Goal: Task Accomplishment & Management: Use online tool/utility

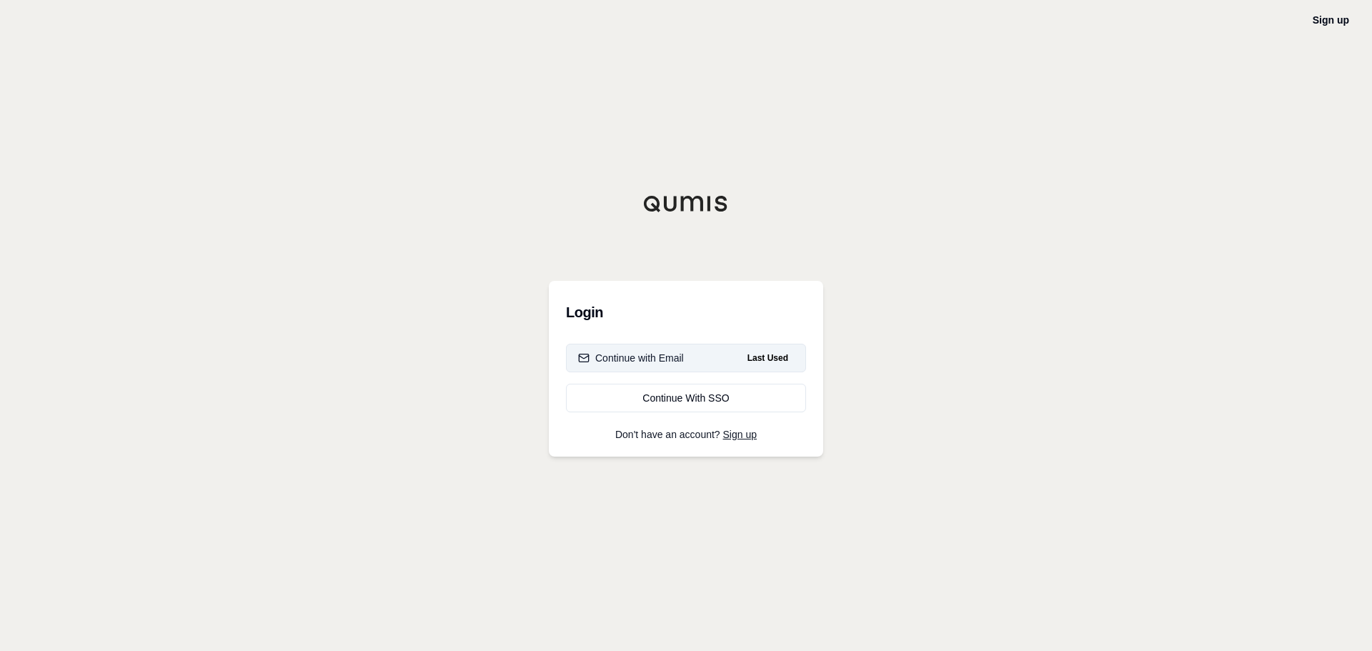
click at [674, 362] on div "Continue with Email" at bounding box center [631, 358] width 106 height 14
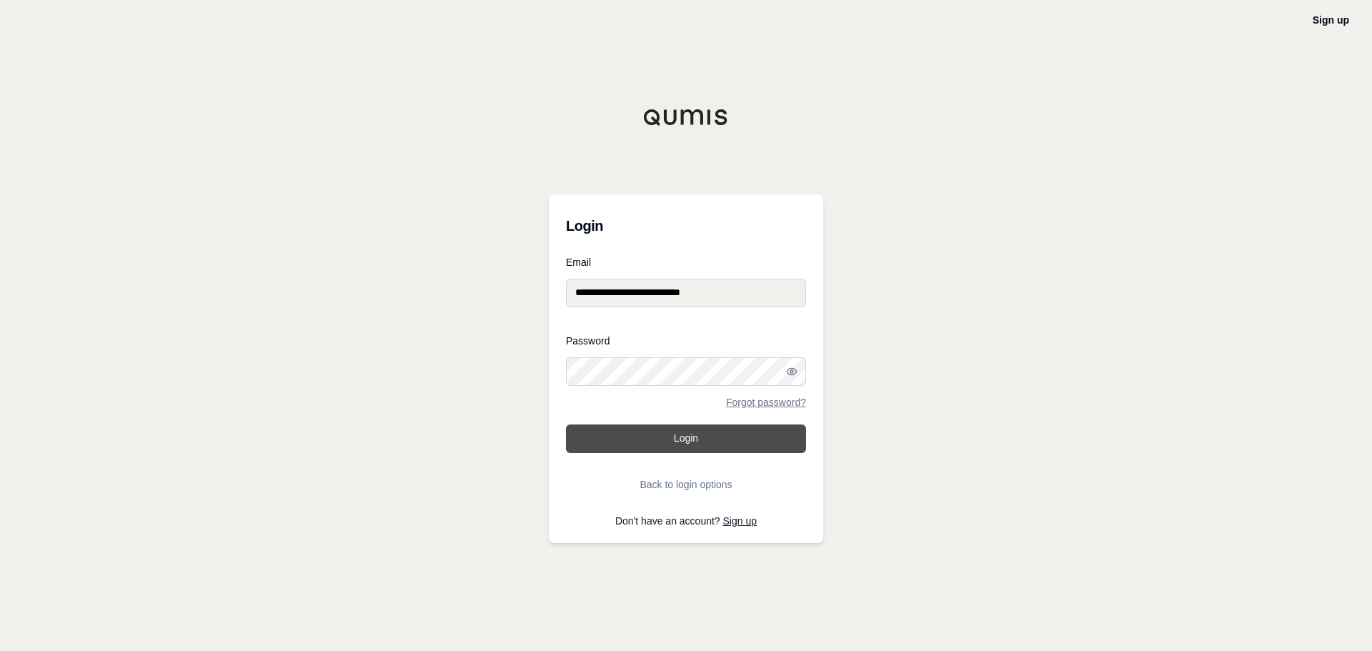
click at [674, 429] on button "Login" at bounding box center [686, 438] width 240 height 29
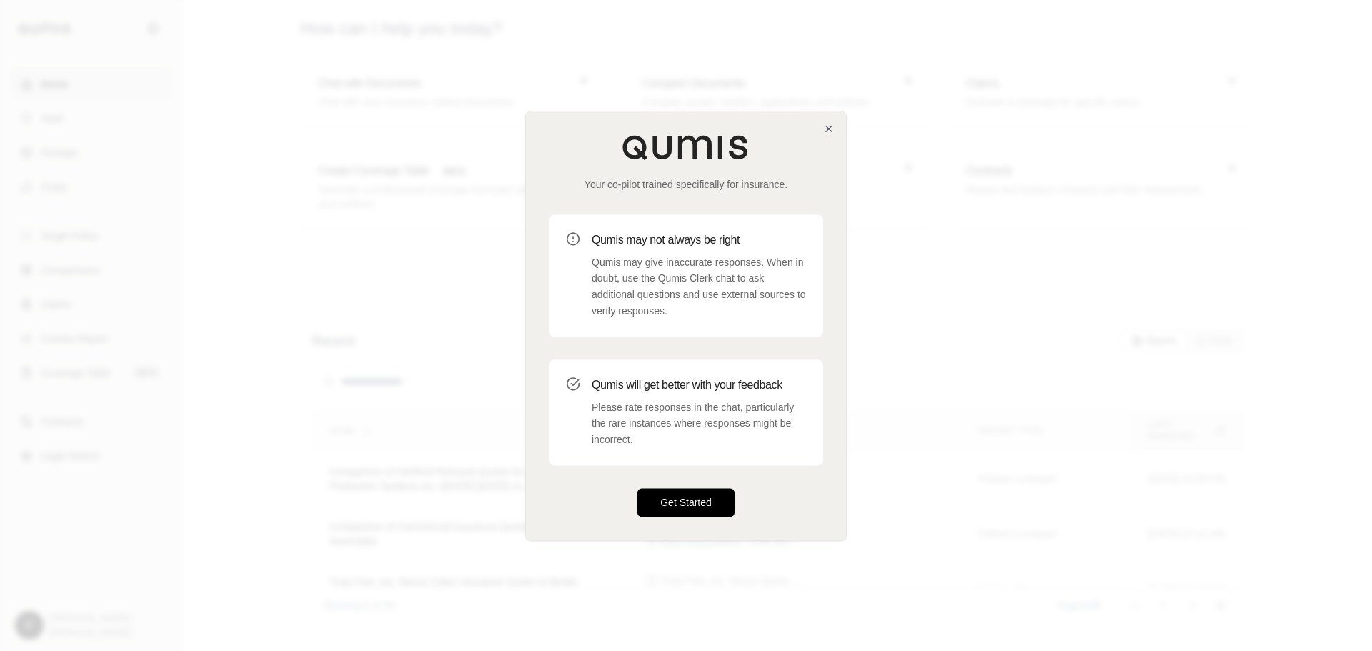
click at [695, 497] on button "Get Started" at bounding box center [685, 502] width 97 height 29
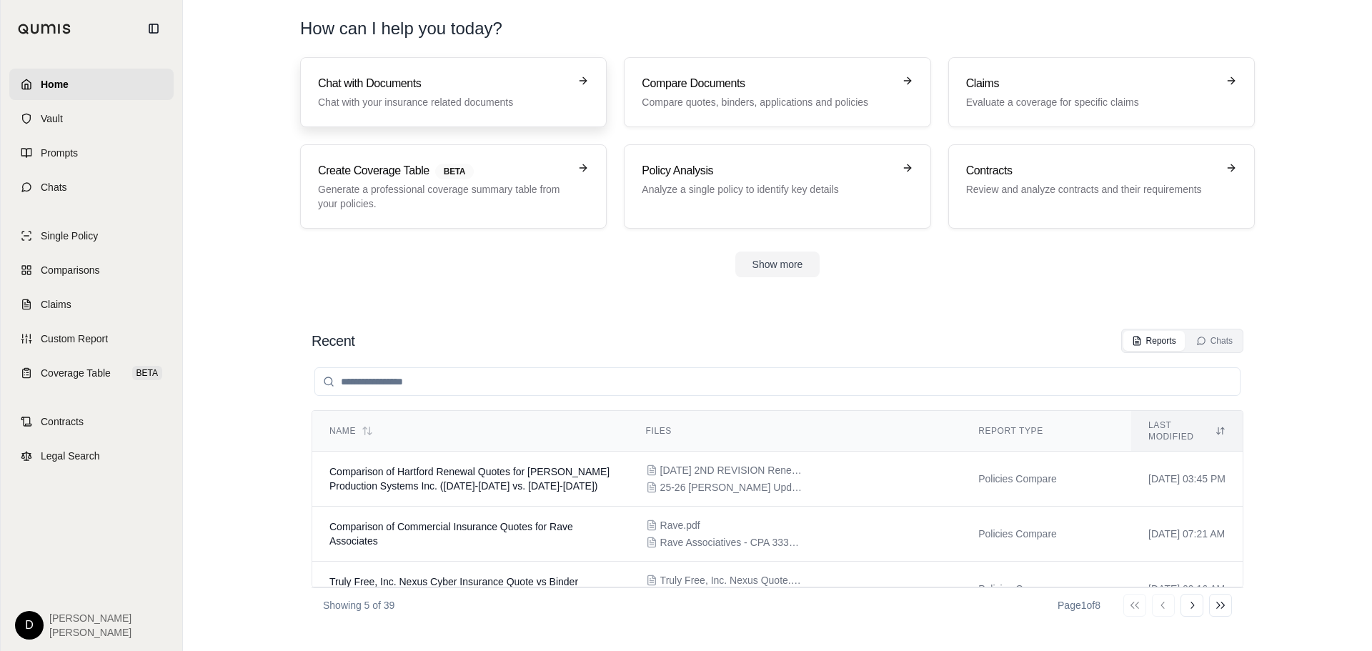
click at [409, 96] on p "Chat with your insurance related documents" at bounding box center [443, 102] width 251 height 14
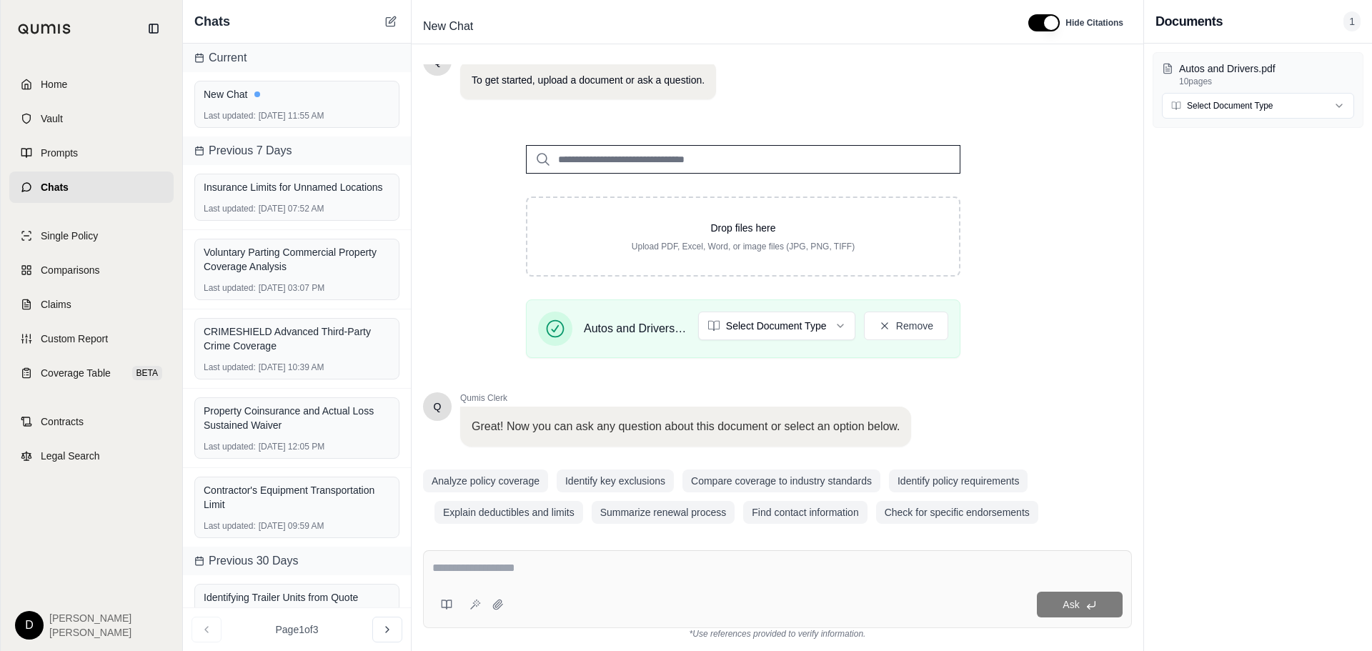
scroll to position [121, 0]
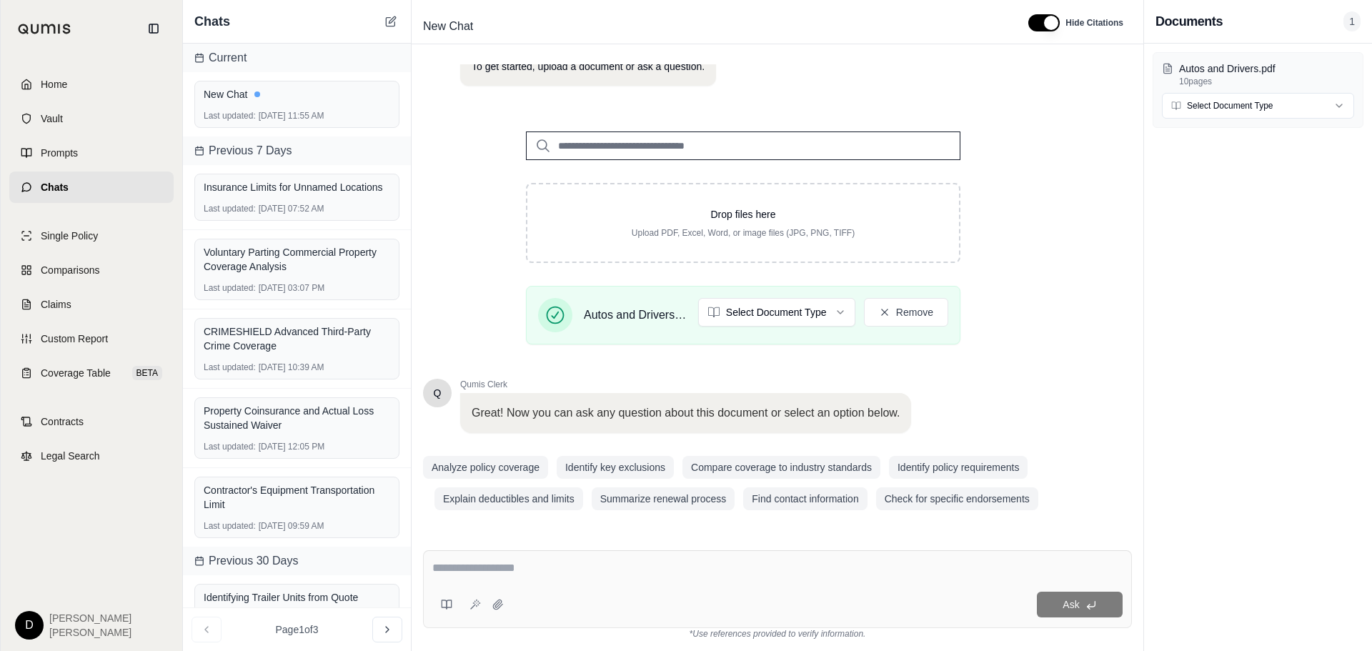
click at [487, 574] on textarea at bounding box center [777, 567] width 690 height 17
type textarea "**********"
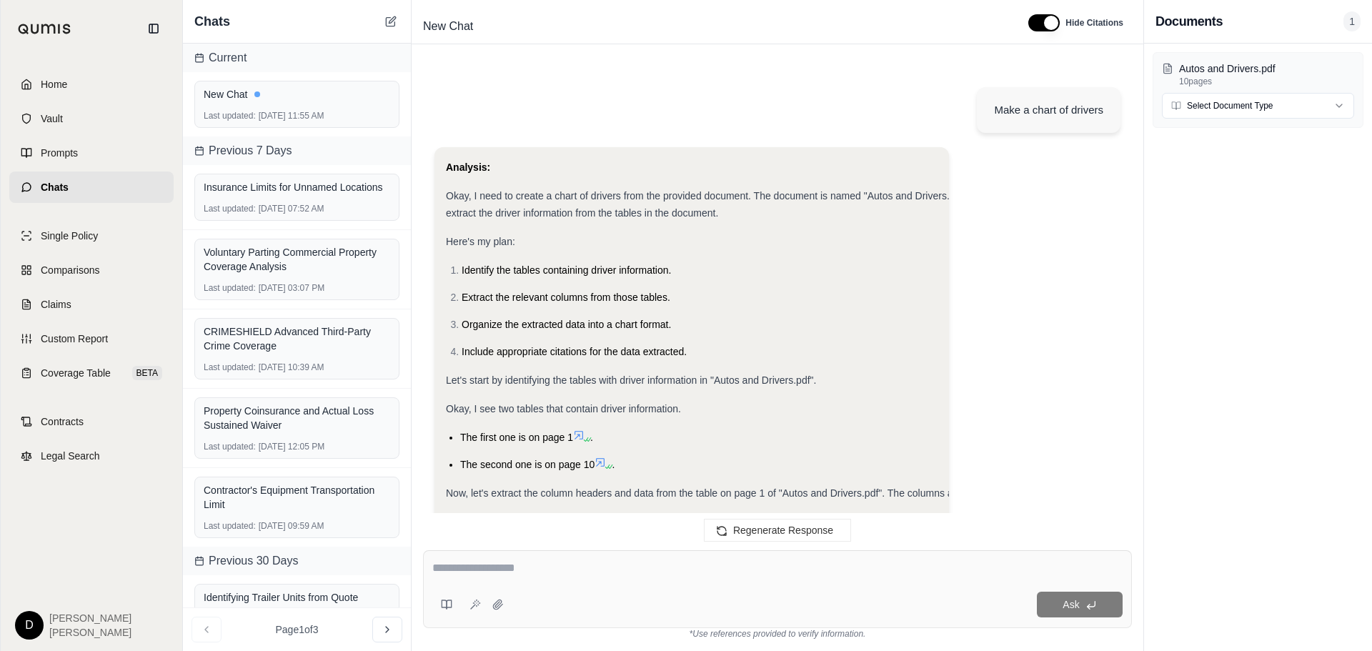
scroll to position [6868, 0]
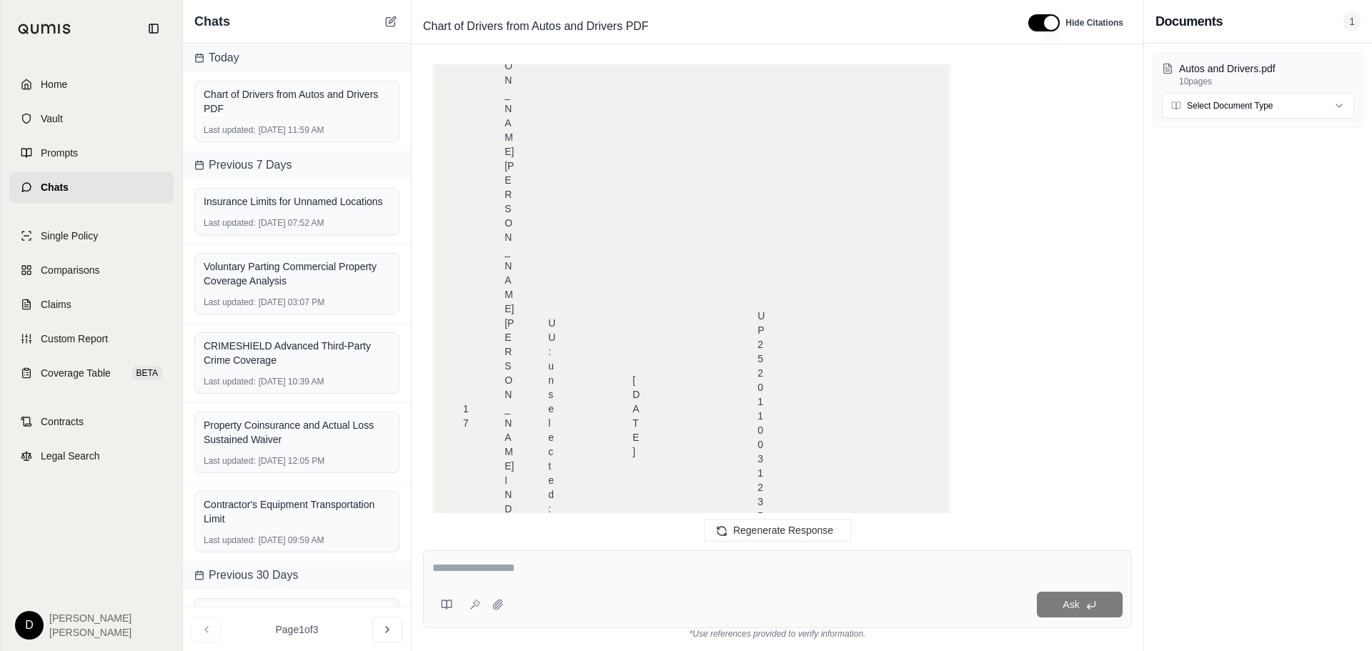
click at [491, 239] on td "[PERSON_NAME] [PERSON_NAME] [PERSON_NAME] INDIA LICENSE - US WITHIN 3-4 WEEKS" at bounding box center [509, 415] width 44 height 852
click at [507, 238] on span "[PERSON_NAME] [PERSON_NAME] [PERSON_NAME] INDIA LICENSE - US WITHIN 3-4 WEEKS" at bounding box center [508, 630] width 9 height 826
drag, startPoint x: 503, startPoint y: 234, endPoint x: 782, endPoint y: 331, distance: 294.9
click at [782, 331] on tr "17 [PERSON_NAME] [PERSON_NAME] [PERSON_NAME] INDIA LICENSE - US WITHIN 3-4 WEEK…" at bounding box center [741, 630] width 590 height 852
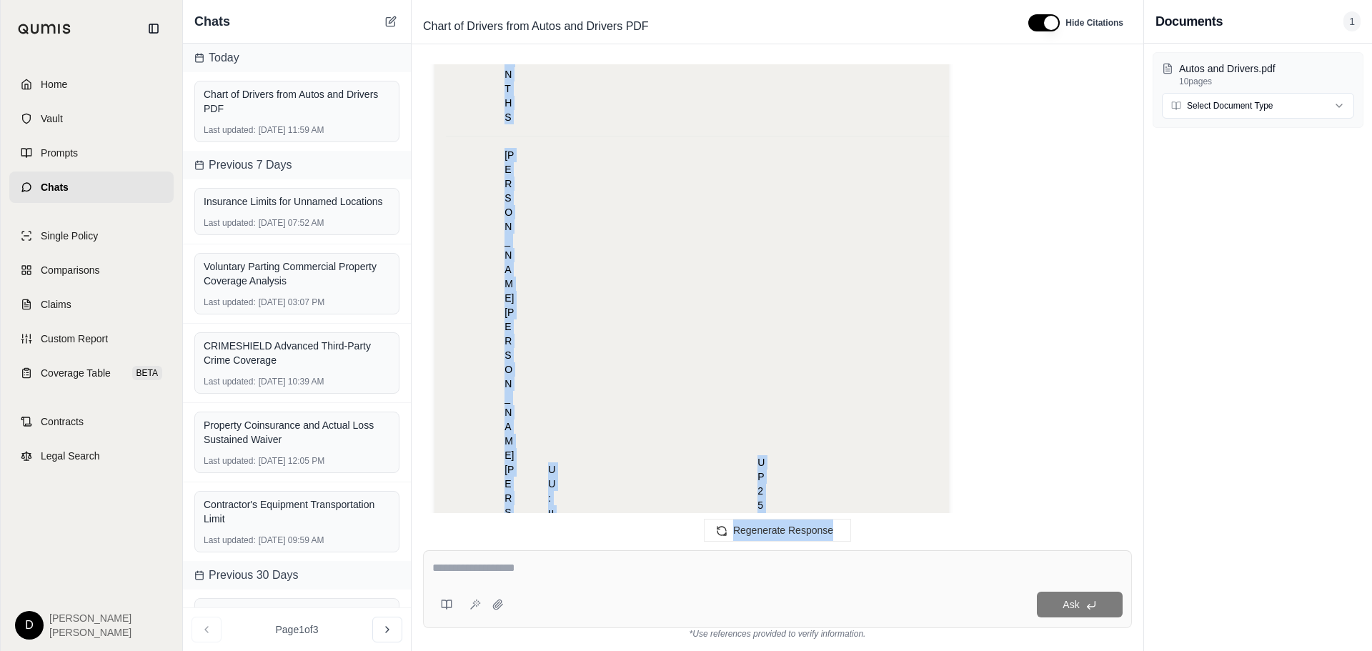
scroll to position [6868, 0]
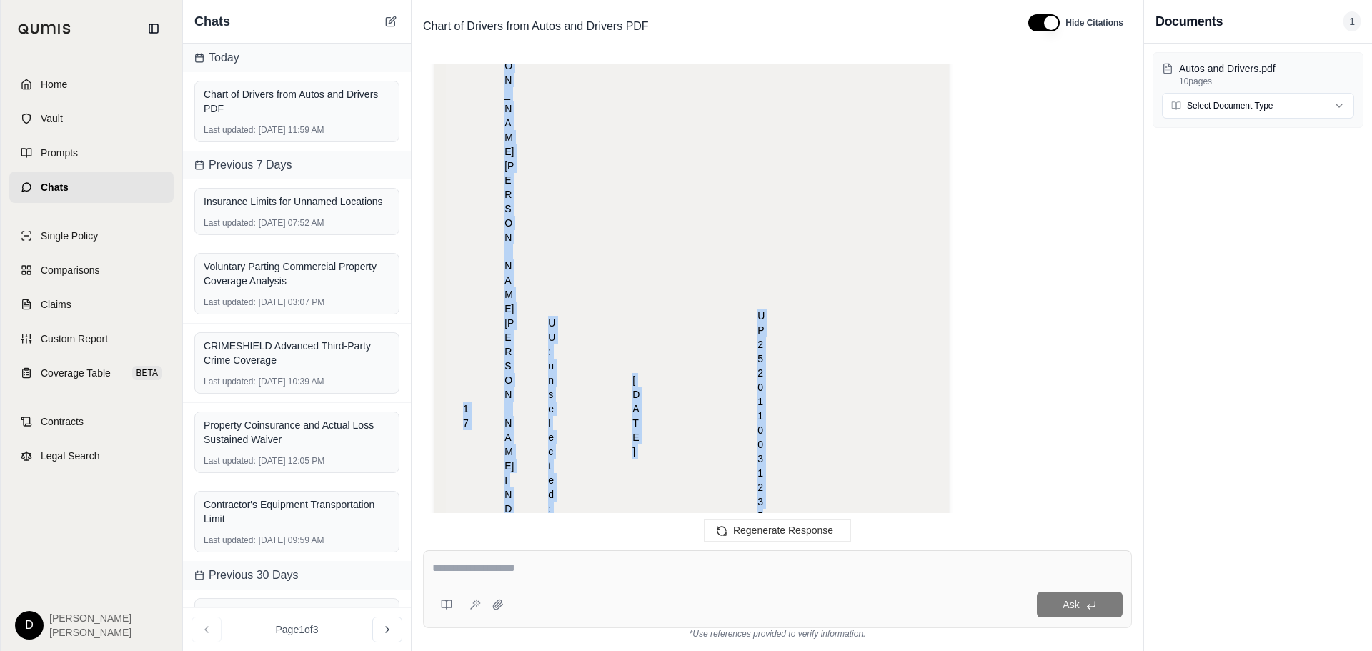
drag, startPoint x: 455, startPoint y: 250, endPoint x: 932, endPoint y: 292, distance: 478.4
copy table "DRIVER # NAME (Include address, if required) SEX STAT MAR DATE OF BIRTH YRS EXP…"
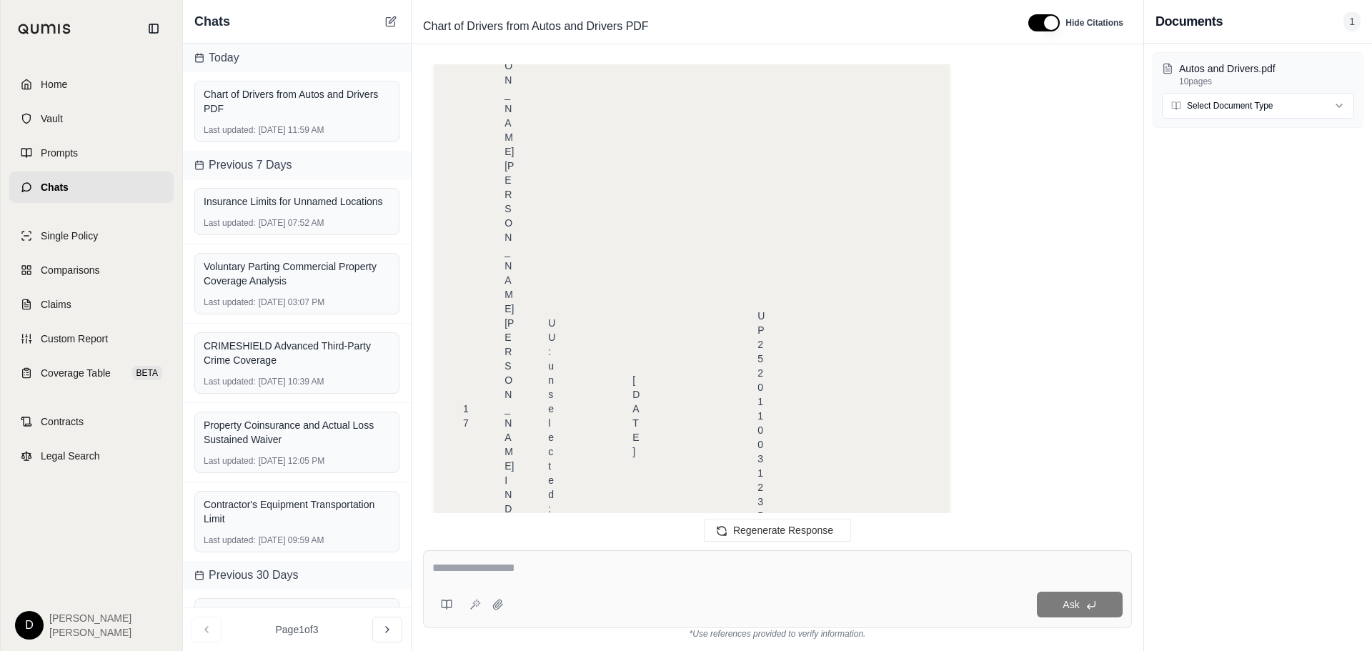
click at [539, 568] on textarea at bounding box center [777, 567] width 690 height 17
type textarea "**********"
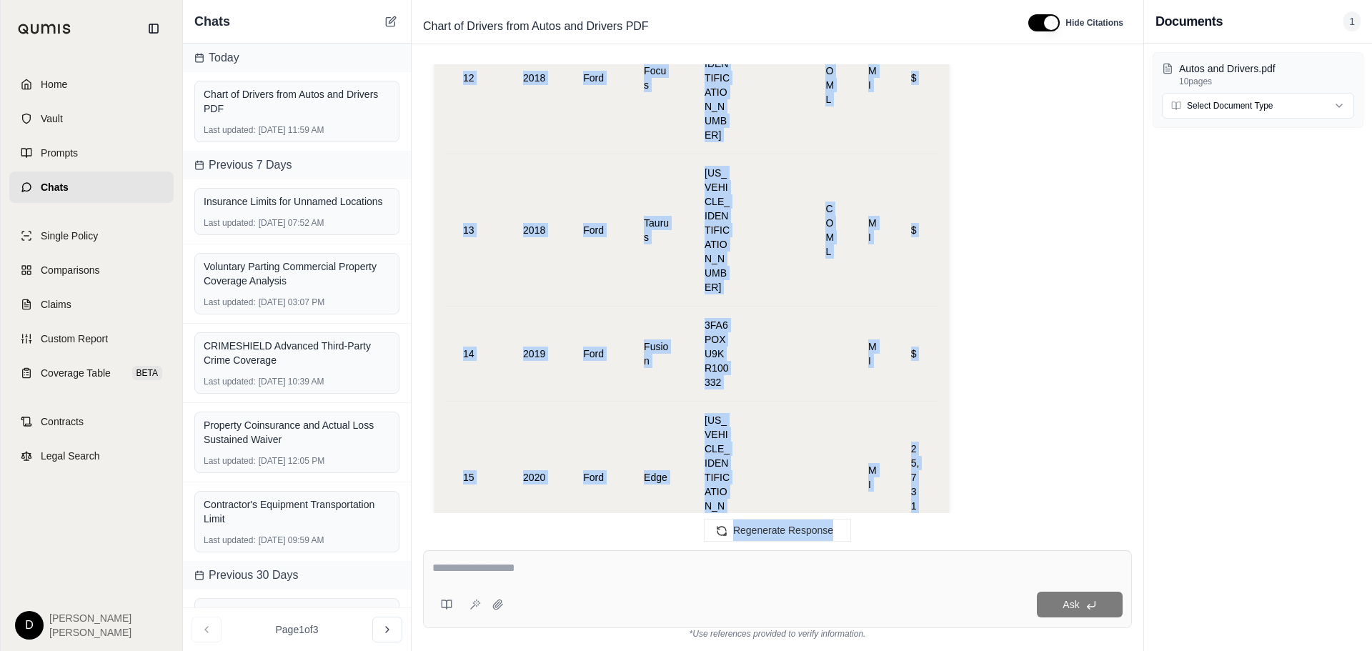
scroll to position [10925, 0]
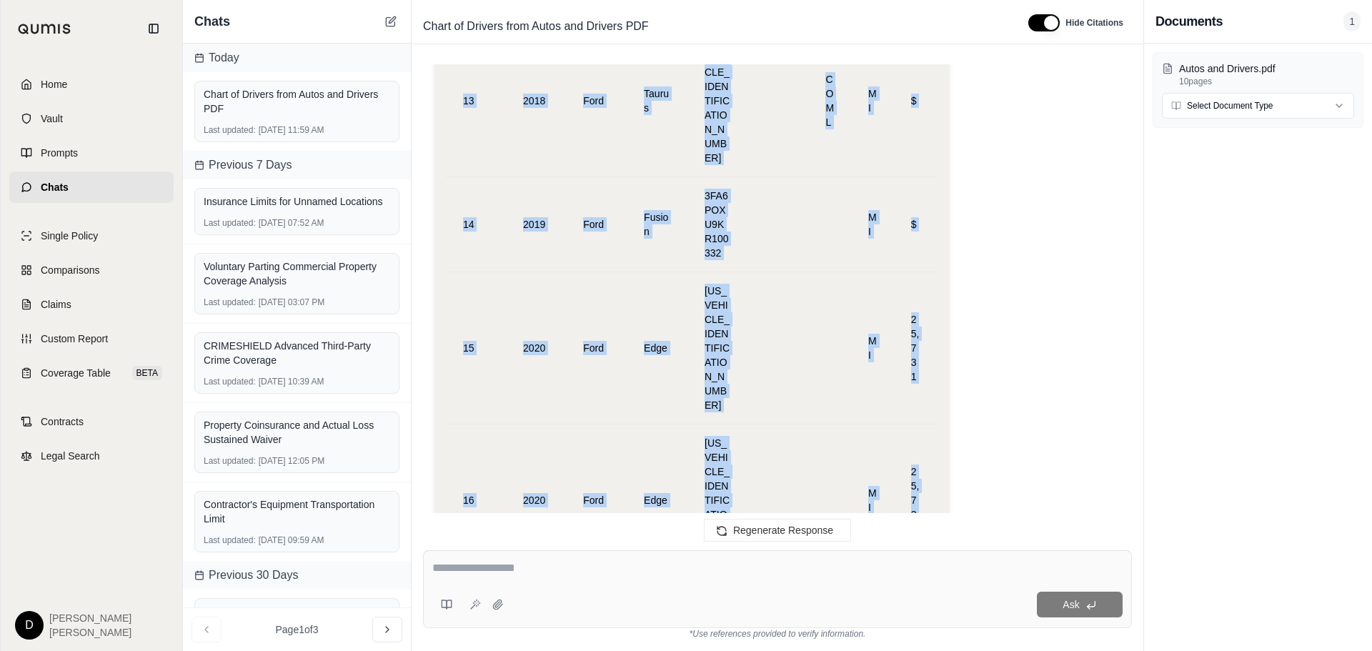
drag, startPoint x: 466, startPoint y: 242, endPoint x: 920, endPoint y: 184, distance: 458.1
copy table "VEH # YEAR MAKE MODEL V.I.N. BODY TYPE VEHICLE TYPE LIC STATE COST NEW 1 2010 F…"
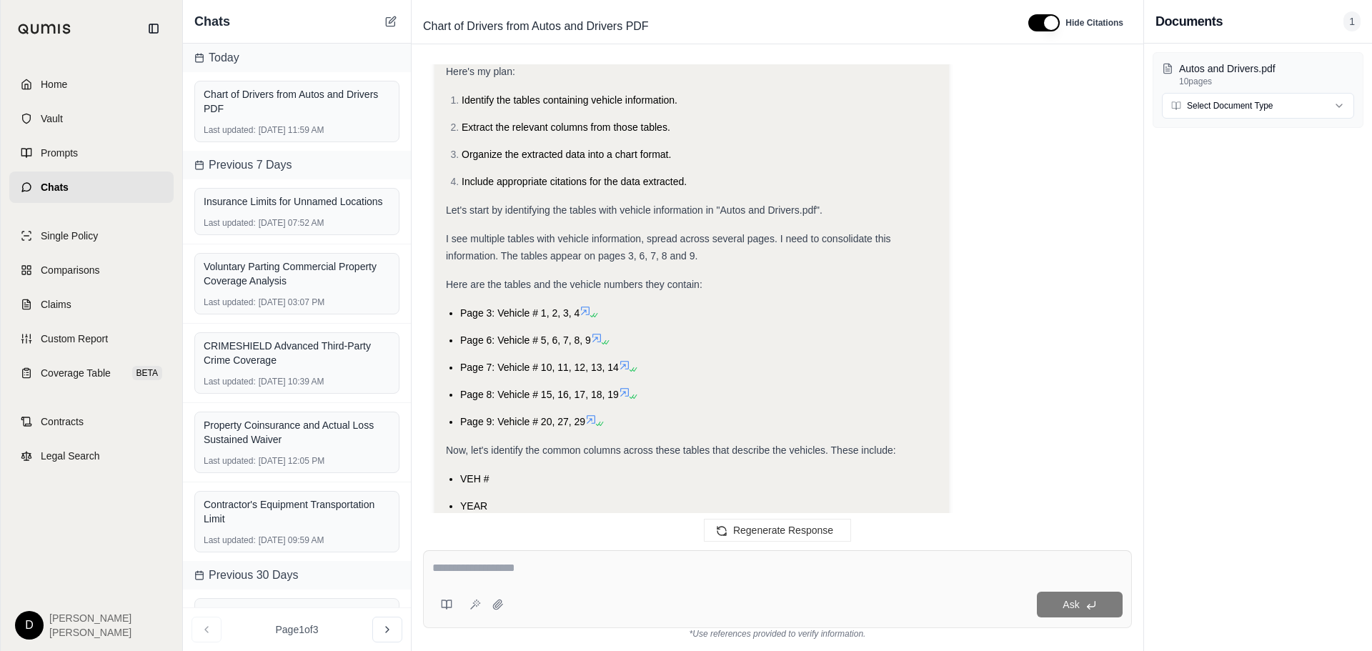
scroll to position [7997, 0]
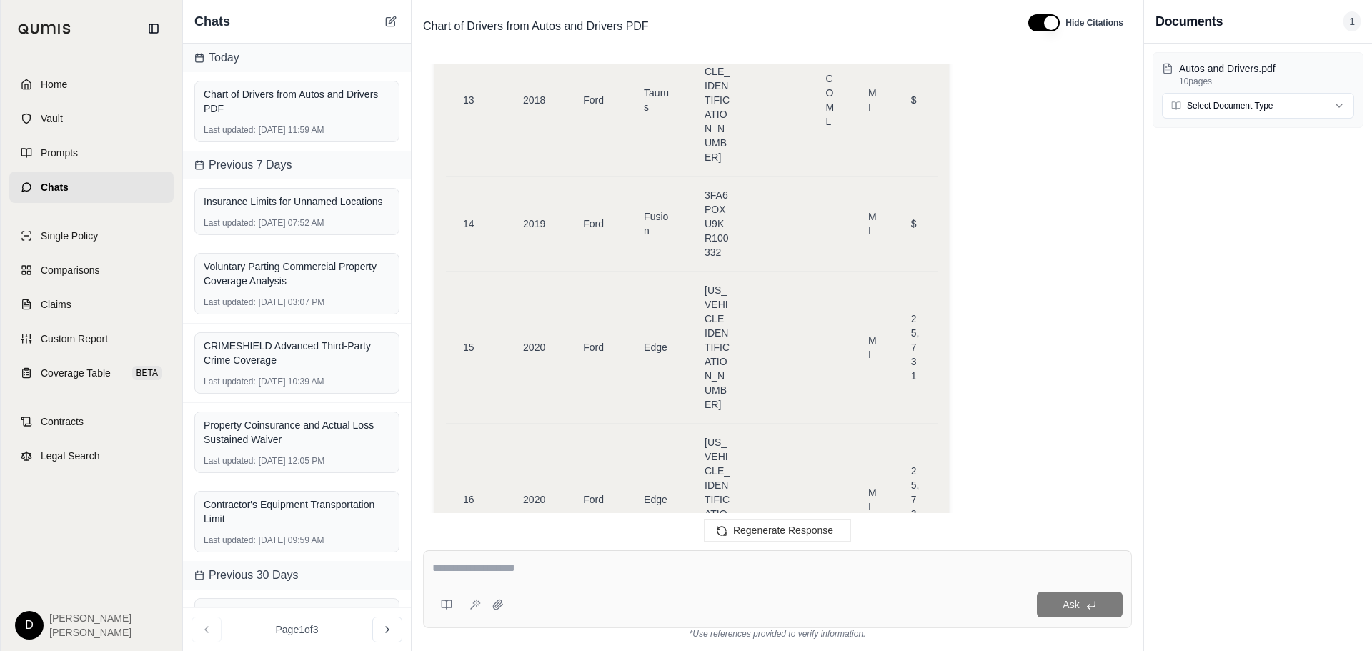
click at [551, 577] on div at bounding box center [777, 570] width 690 height 22
click at [541, 567] on textarea at bounding box center [777, 567] width 690 height 17
type textarea "**********"
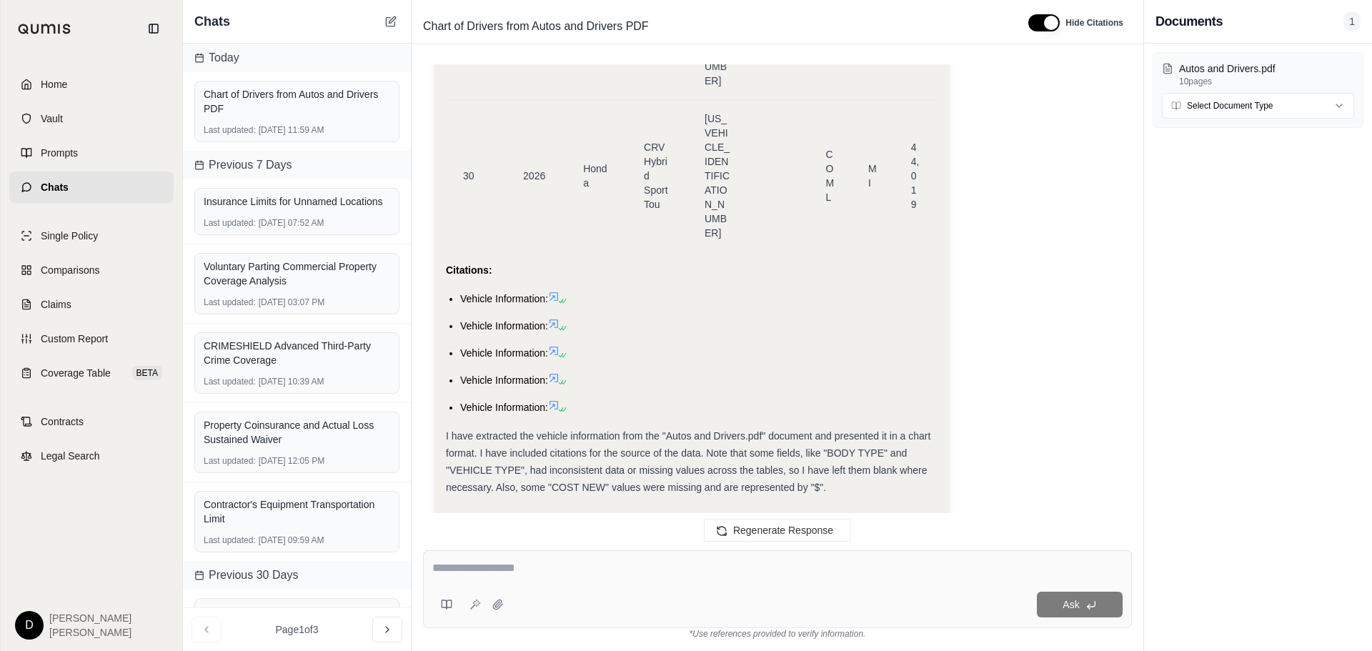
scroll to position [12360, 0]
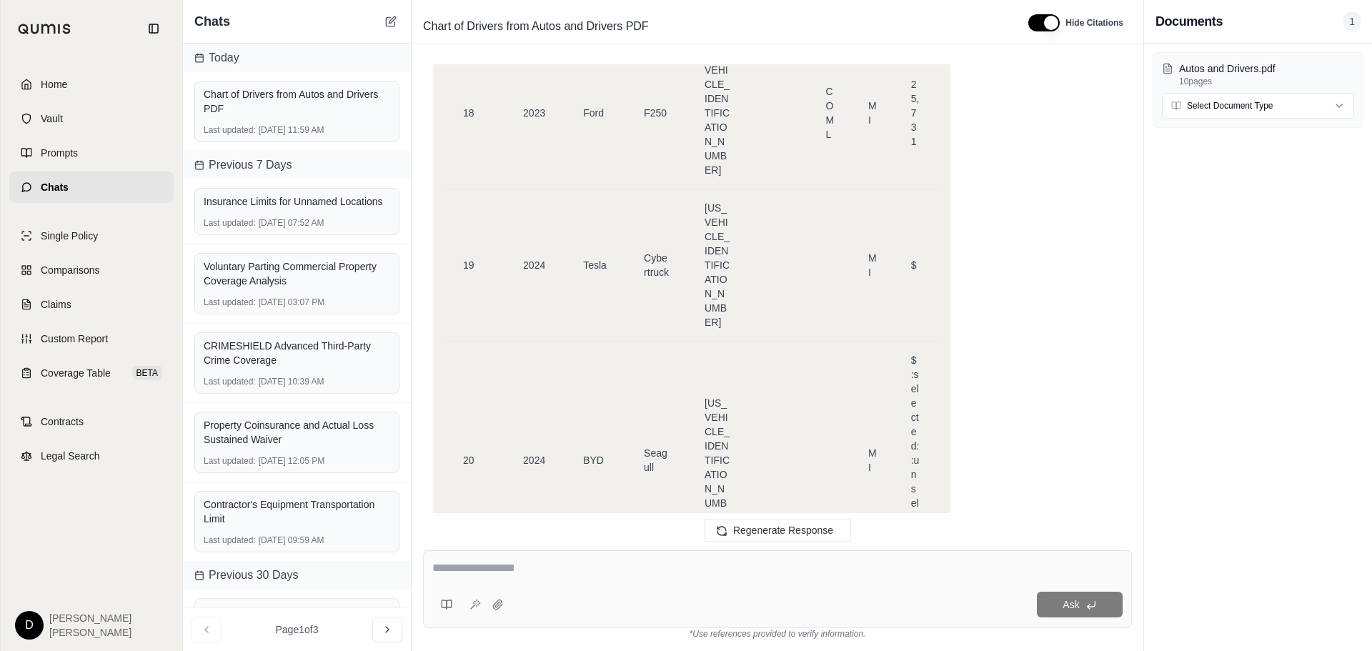
scroll to position [11623, 0]
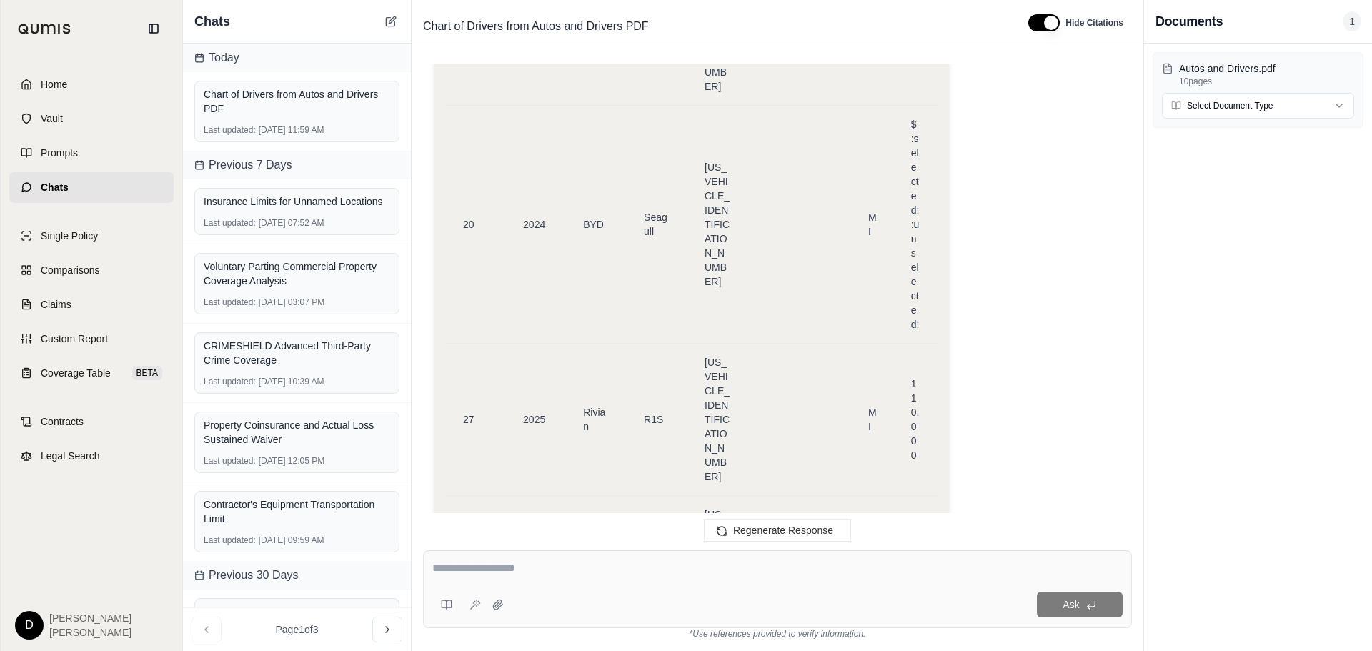
scroll to position [11753, 0]
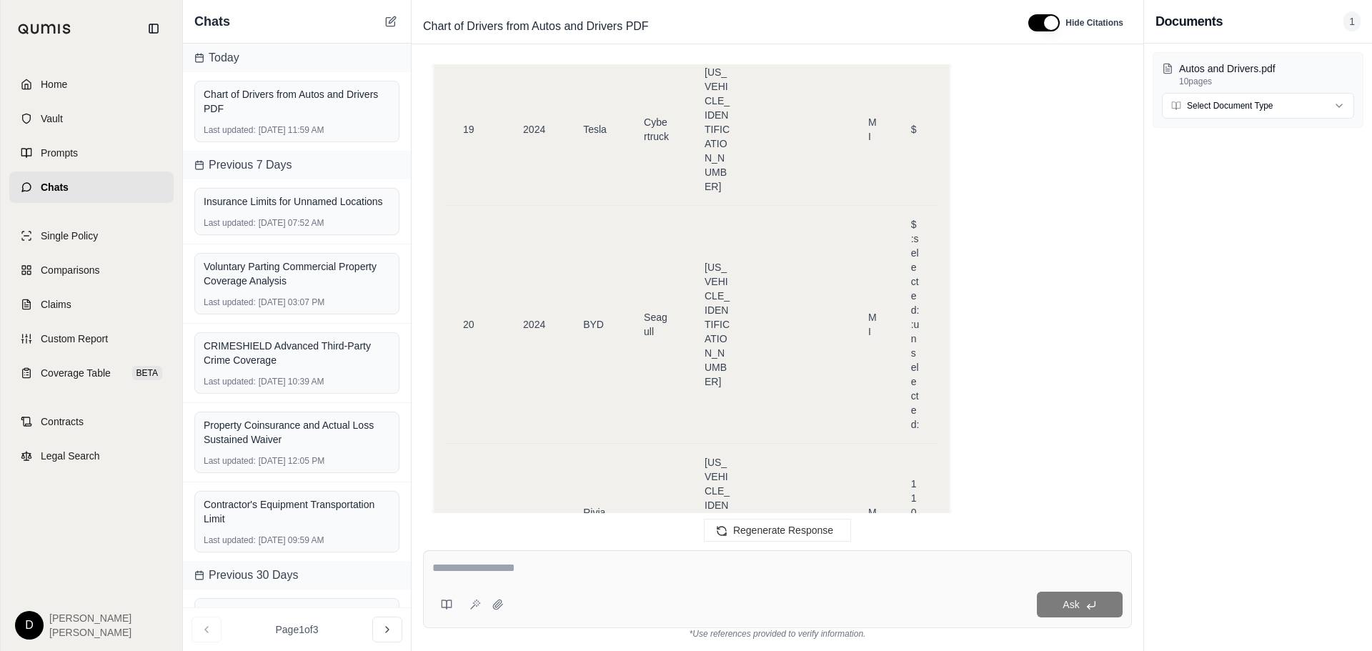
drag, startPoint x: 643, startPoint y: 368, endPoint x: 446, endPoint y: 115, distance: 320.7
copy div "Vehicle 1: 2010 Ford Box Truck, V.I.N.: [US_VEHICLE_IDENTIFICATION_NUMBER] Vehi…"
